Goal: Task Accomplishment & Management: Complete application form

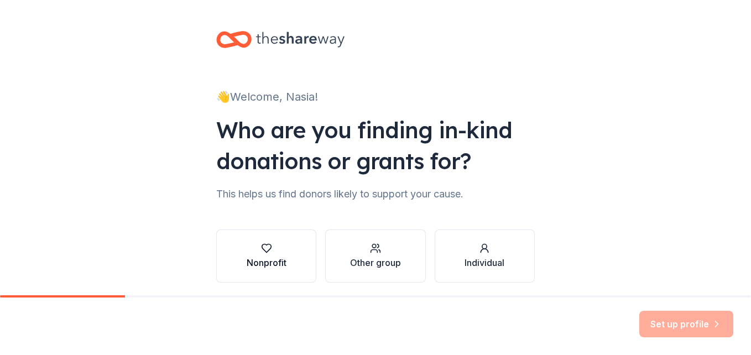
click at [261, 243] on icon "button" at bounding box center [266, 248] width 11 height 11
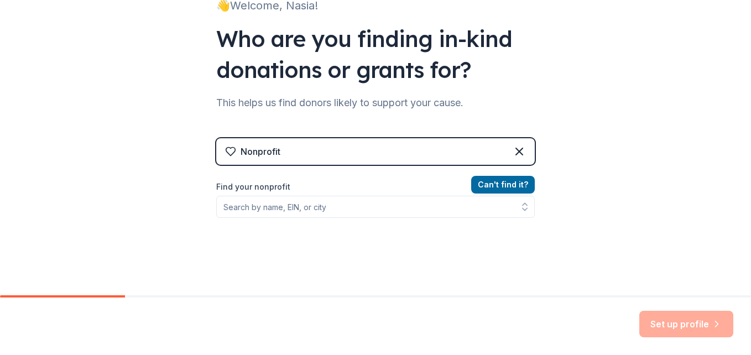
scroll to position [108, 0]
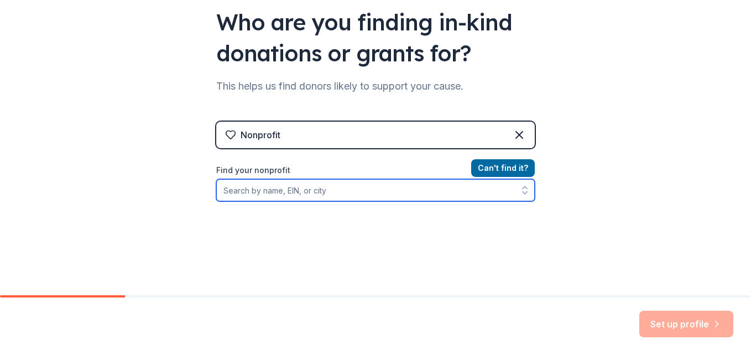
click at [362, 190] on input "Find your nonprofit" at bounding box center [375, 190] width 319 height 22
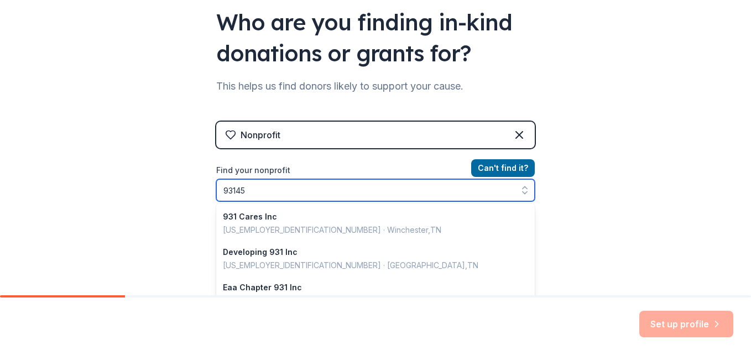
type input "931453"
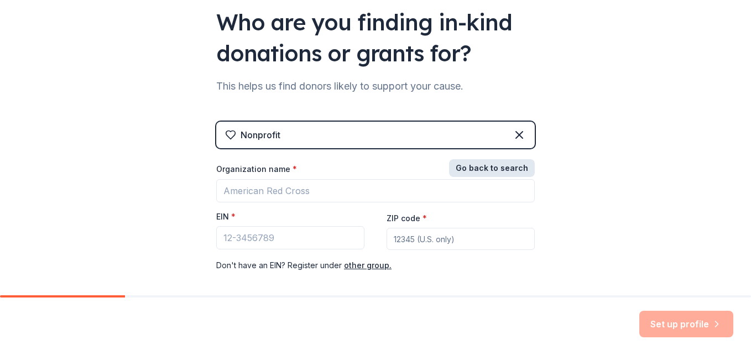
click at [477, 169] on button "Go back to search" at bounding box center [492, 168] width 86 height 18
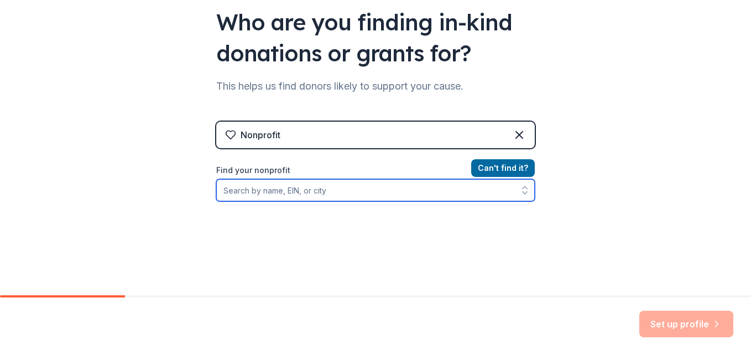
click at [246, 193] on input "Find your nonprofit" at bounding box center [375, 190] width 319 height 22
click at [325, 193] on input "Find your nonprofit" at bounding box center [375, 190] width 319 height 22
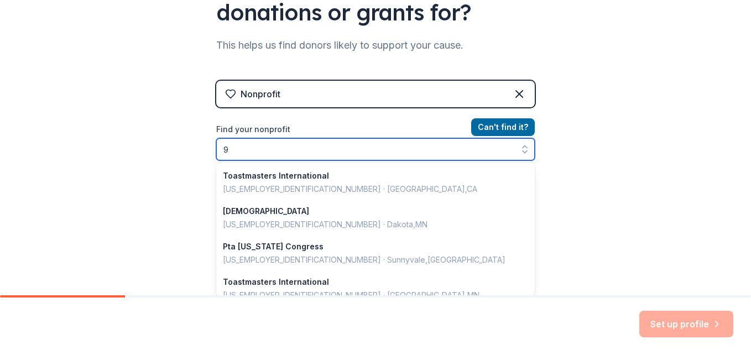
scroll to position [250, 0]
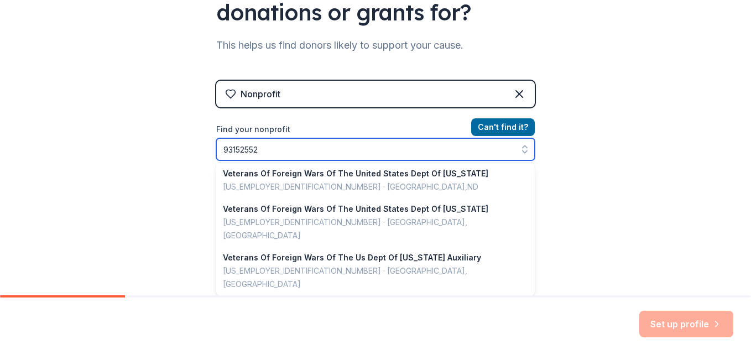
type input "931525521"
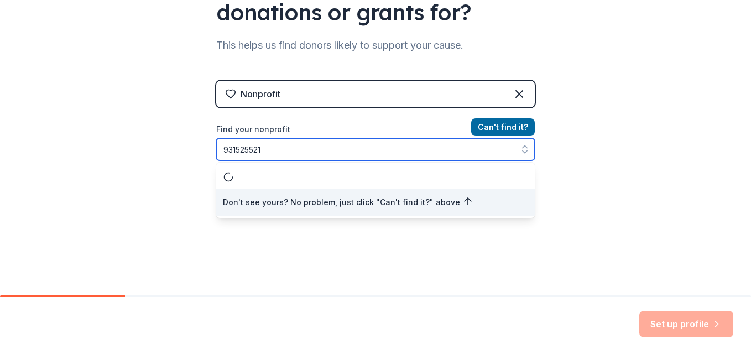
scroll to position [0, 0]
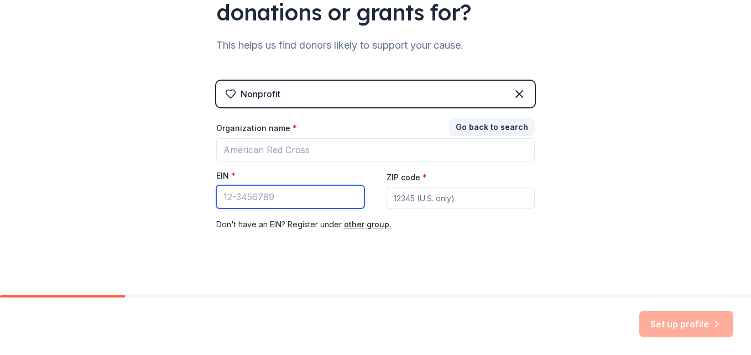
click at [234, 197] on input "EIN *" at bounding box center [290, 196] width 148 height 23
type input "[US_EMPLOYER_IDENTIFICATION_NUMBER]"
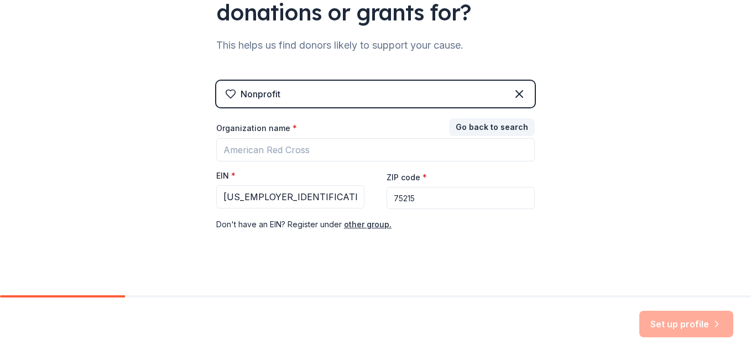
type input "75215"
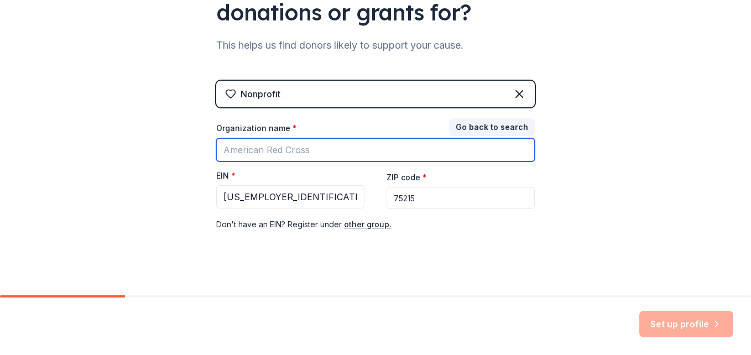
click at [251, 151] on input "Organization name *" at bounding box center [375, 149] width 319 height 23
type input "[GEOGRAPHIC_DATA] PTSA"
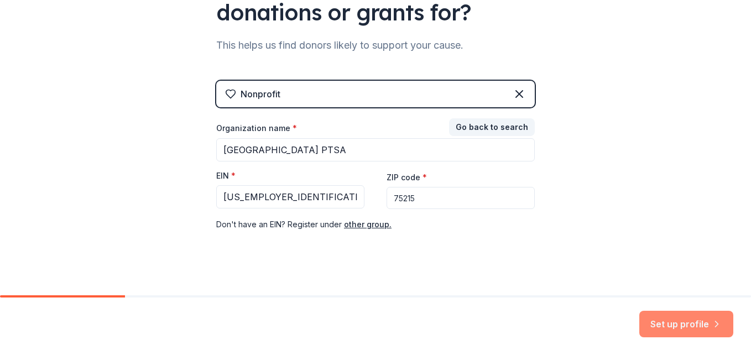
click at [646, 325] on button "Set up profile" at bounding box center [687, 324] width 94 height 27
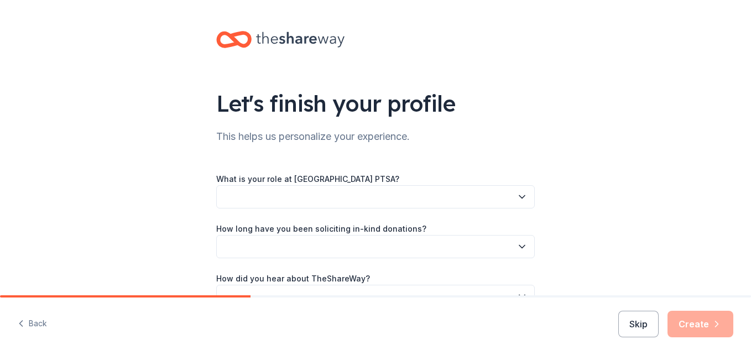
click at [234, 189] on button "button" at bounding box center [375, 196] width 319 height 23
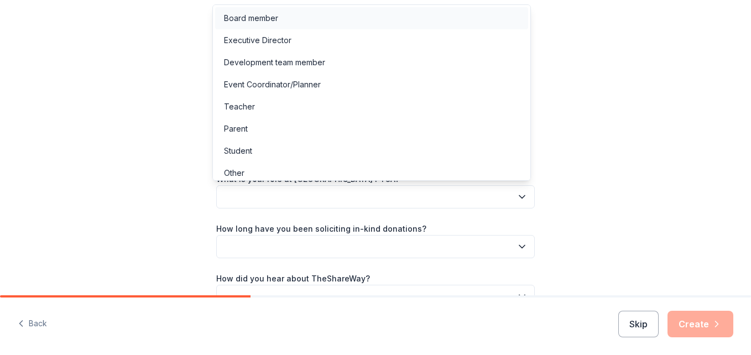
click at [231, 25] on div "Board member" at bounding box center [371, 18] width 313 height 22
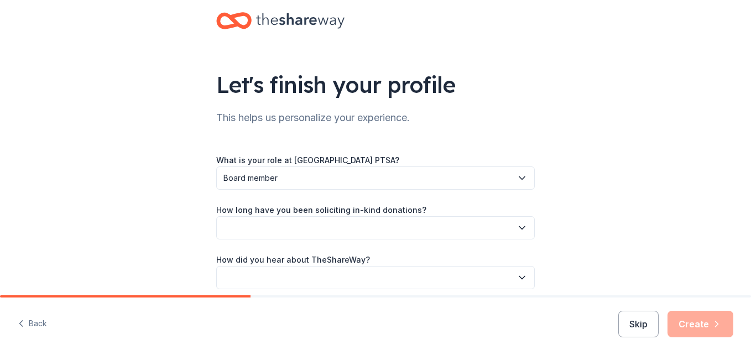
scroll to position [34, 0]
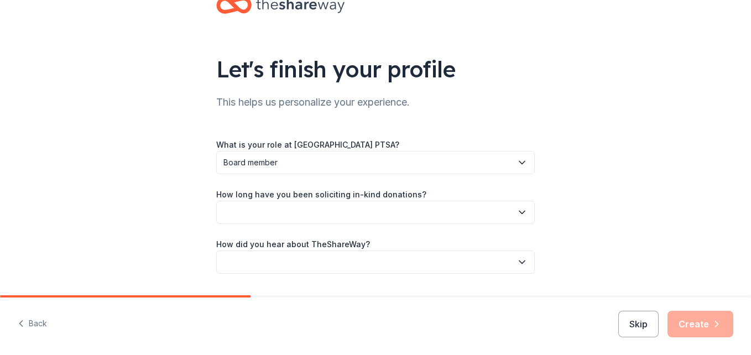
click at [229, 216] on button "button" at bounding box center [375, 212] width 319 height 23
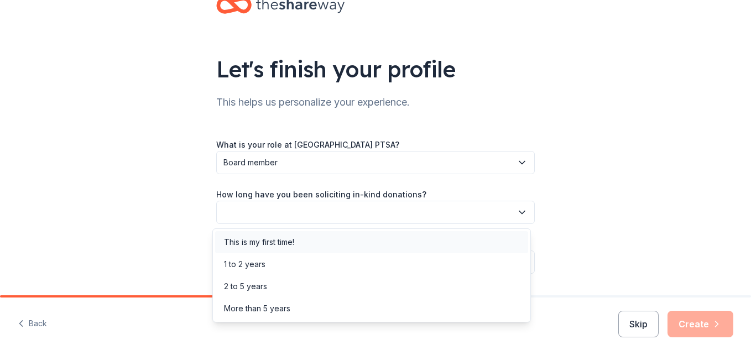
click at [234, 245] on div "This is my first time!" at bounding box center [259, 242] width 70 height 13
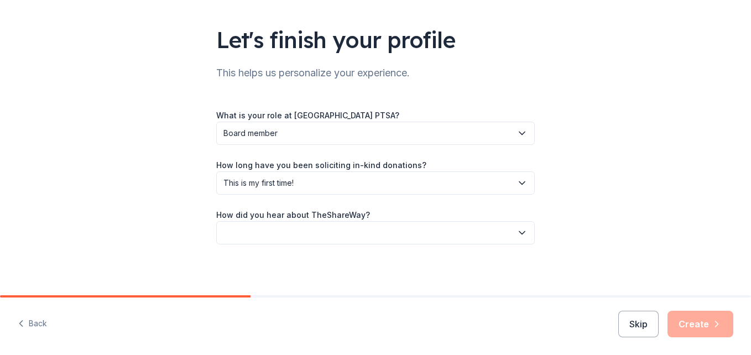
scroll to position [66, 0]
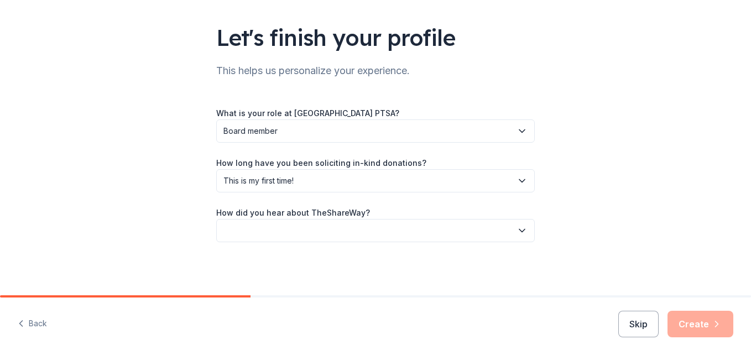
click at [240, 234] on button "button" at bounding box center [375, 230] width 319 height 23
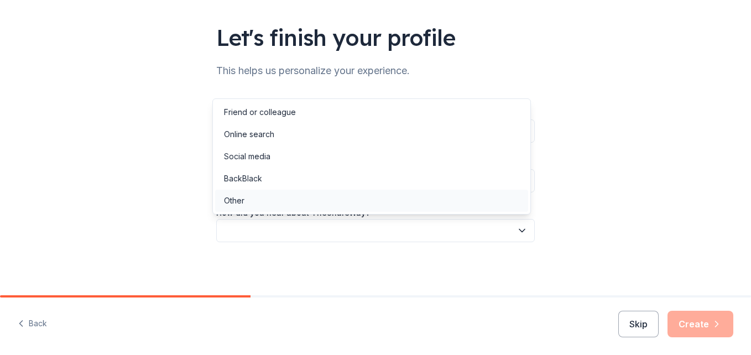
click at [225, 201] on div "Other" at bounding box center [234, 200] width 20 height 13
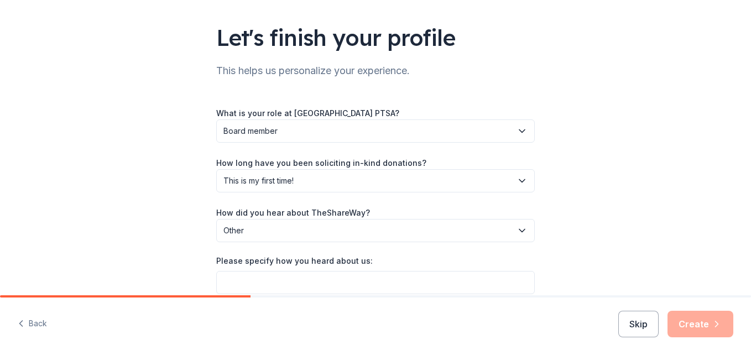
click at [226, 234] on span "Other" at bounding box center [368, 230] width 289 height 13
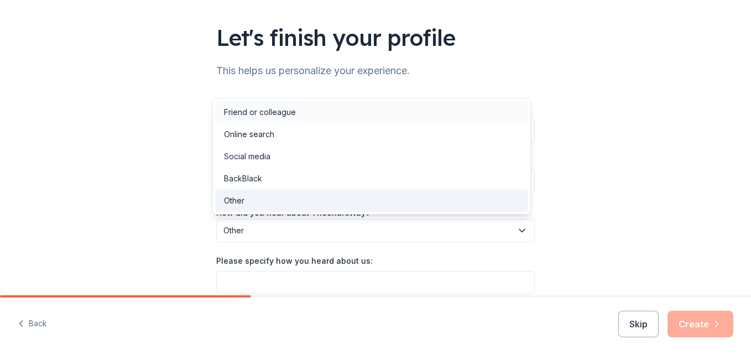
click at [229, 111] on div "Friend or colleague" at bounding box center [260, 112] width 72 height 13
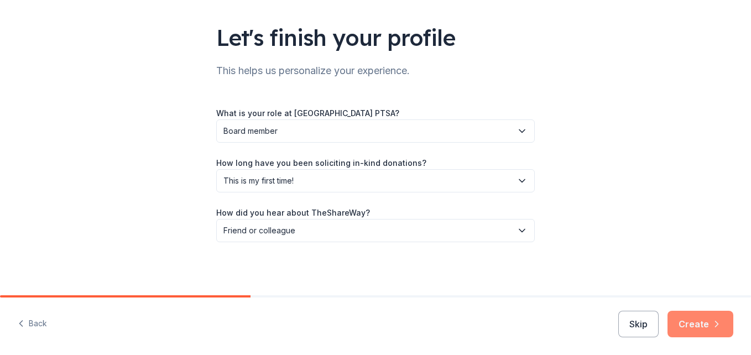
click at [708, 328] on button "Create" at bounding box center [701, 324] width 66 height 27
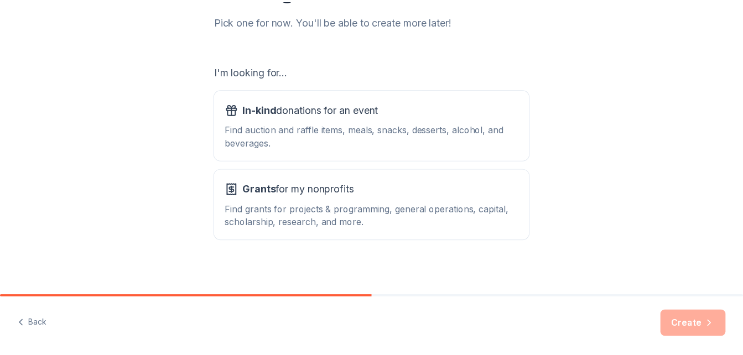
scroll to position [151, 0]
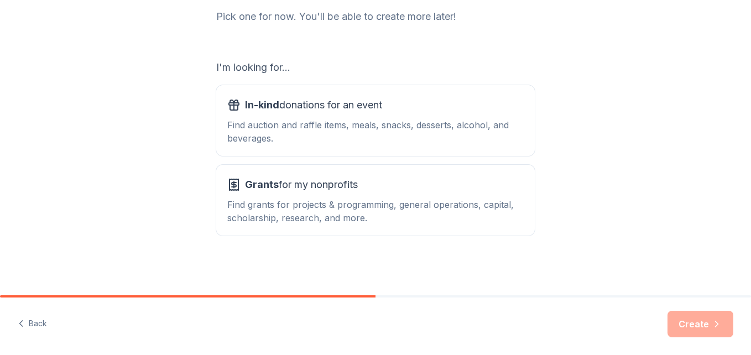
click at [622, 154] on div "What type of support are you seeking? Pick one for now. You'll be able to creat…" at bounding box center [375, 72] width 751 height 447
click at [527, 144] on button "In-kind donations for an event Find auction and raffle items, meals, snacks, de…" at bounding box center [375, 120] width 319 height 71
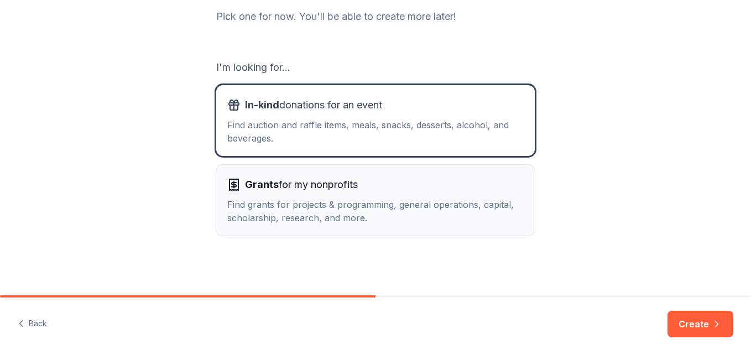
click at [513, 218] on div "Find grants for projects & programming, general operations, capital, scholarshi…" at bounding box center [375, 211] width 297 height 27
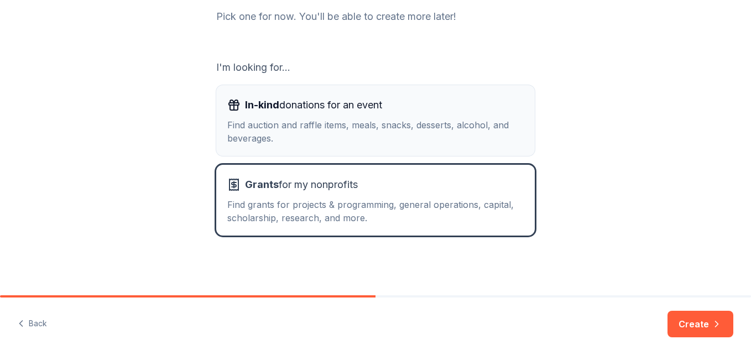
click at [512, 133] on div "Find auction and raffle items, meals, snacks, desserts, alcohol, and beverages." at bounding box center [375, 131] width 297 height 27
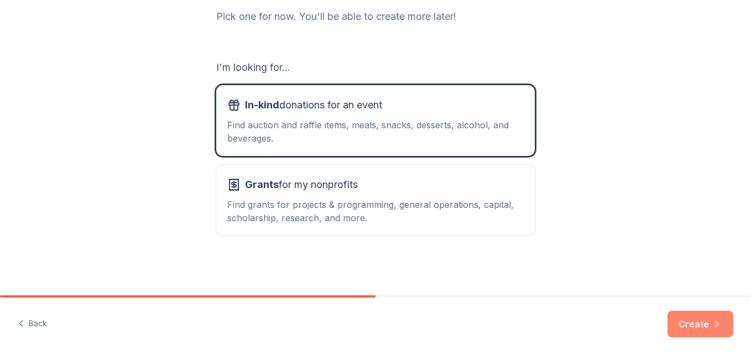
click at [696, 329] on button "Create" at bounding box center [701, 324] width 66 height 27
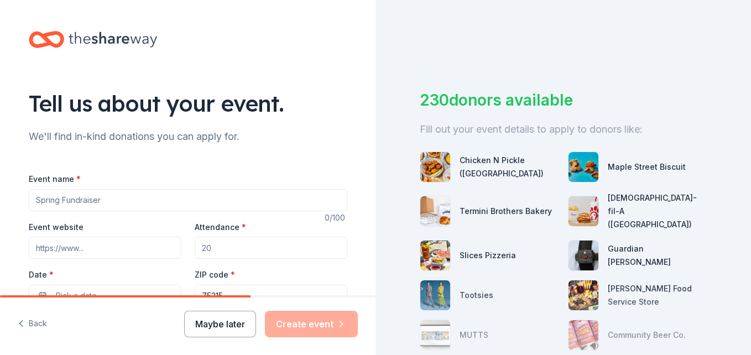
click at [207, 320] on button "Maybe later" at bounding box center [220, 324] width 72 height 27
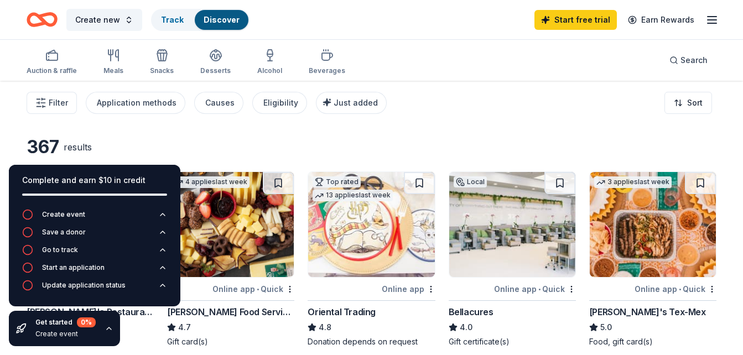
click at [453, 96] on div "Filter Application methods Causes Eligibility Just added Sort" at bounding box center [371, 103] width 743 height 44
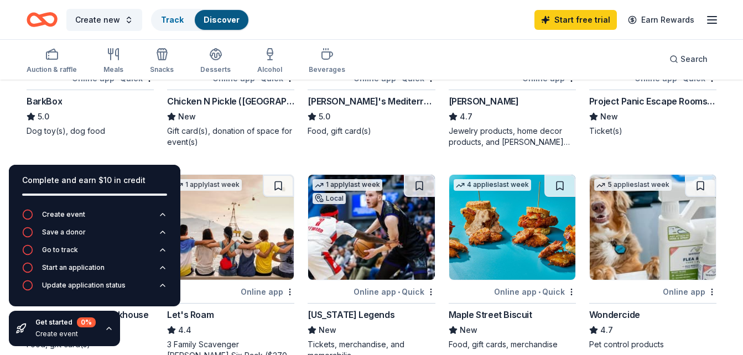
scroll to position [408, 0]
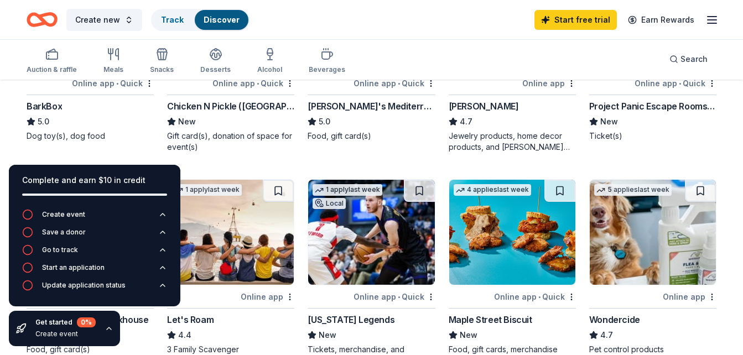
click at [239, 134] on div "Gift card(s), donation of space for event(s)" at bounding box center [230, 142] width 127 height 22
